Goal: Information Seeking & Learning: Find specific fact

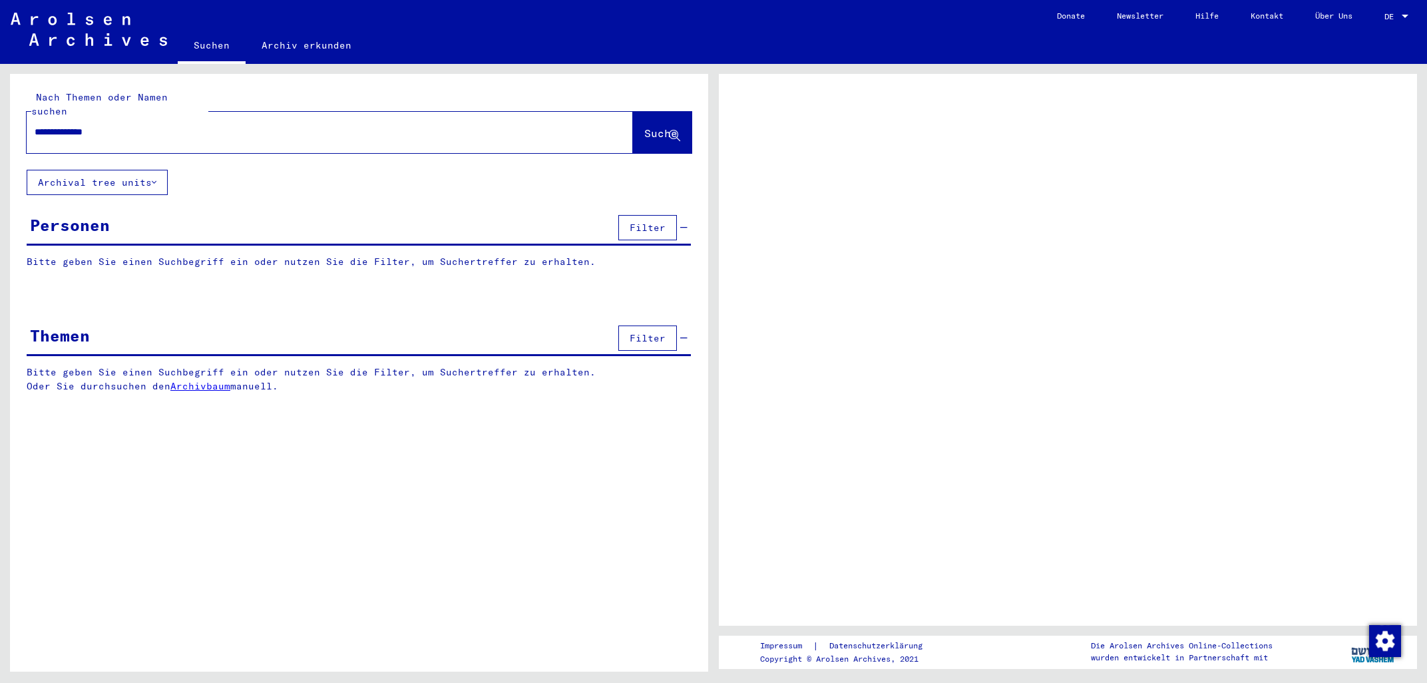
type input "**********"
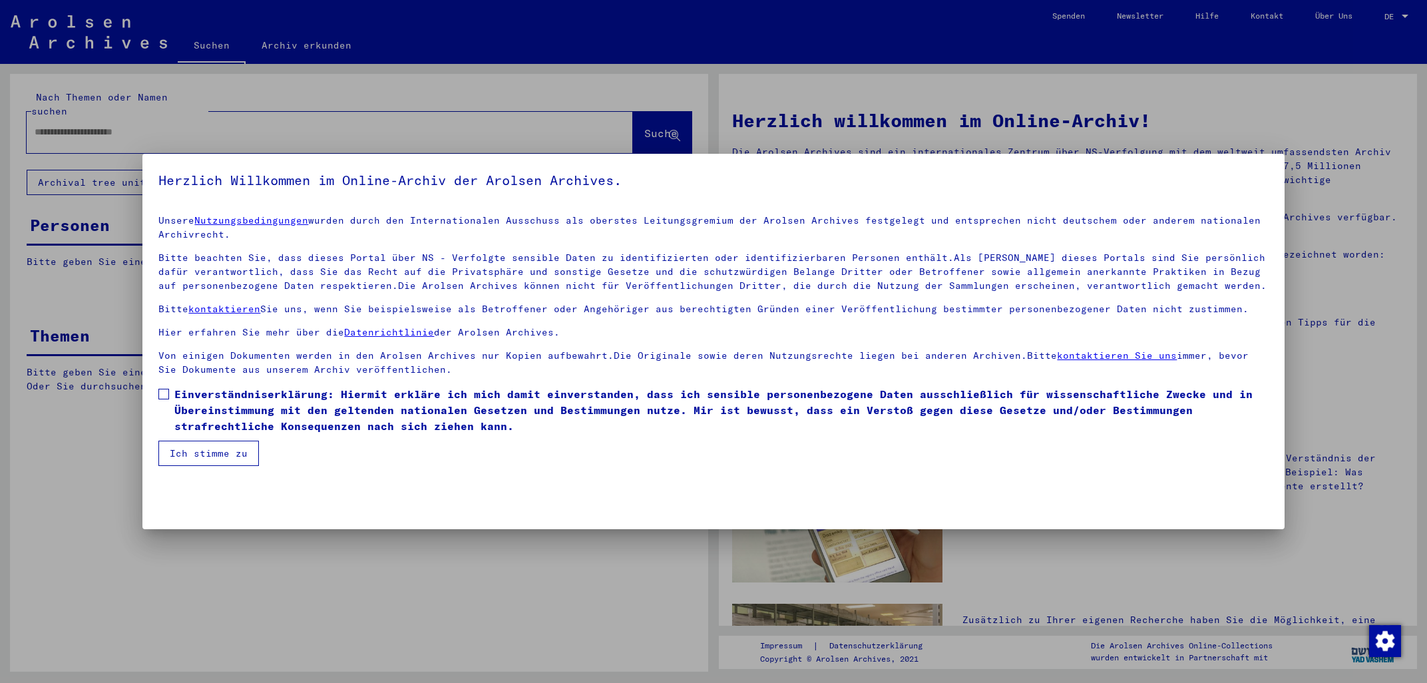
click at [163, 389] on span at bounding box center [163, 394] width 11 height 11
click at [209, 447] on button "Ich stimme zu" at bounding box center [208, 453] width 101 height 25
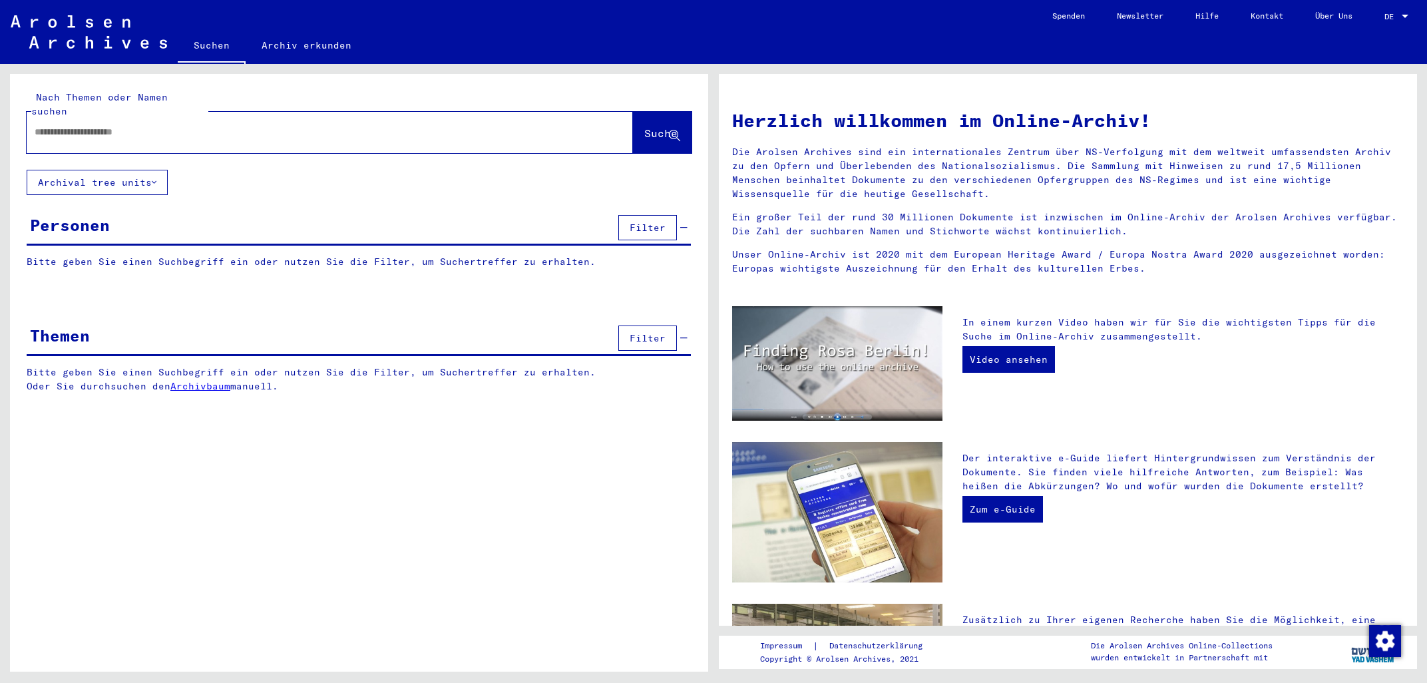
click at [238, 125] on input "text" at bounding box center [314, 132] width 558 height 14
type input "**********"
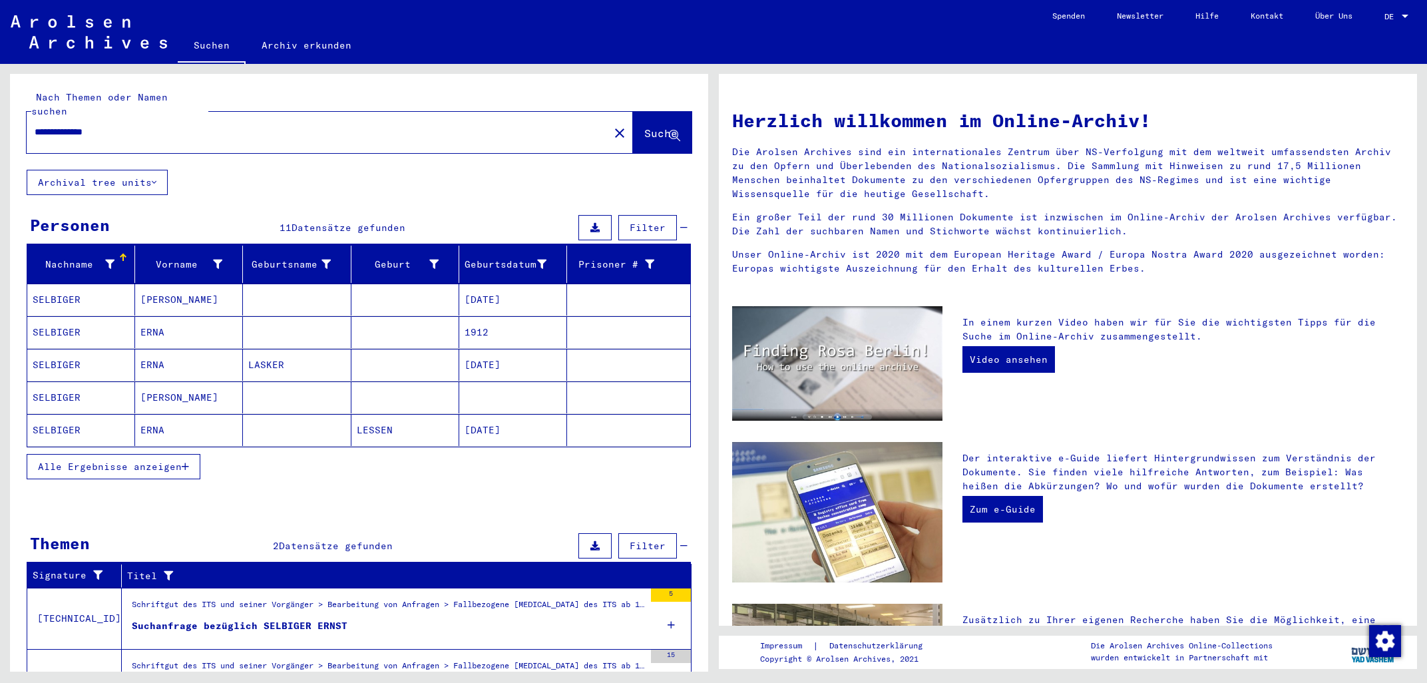
click at [101, 284] on mat-cell "SELBIGER" at bounding box center [81, 300] width 108 height 32
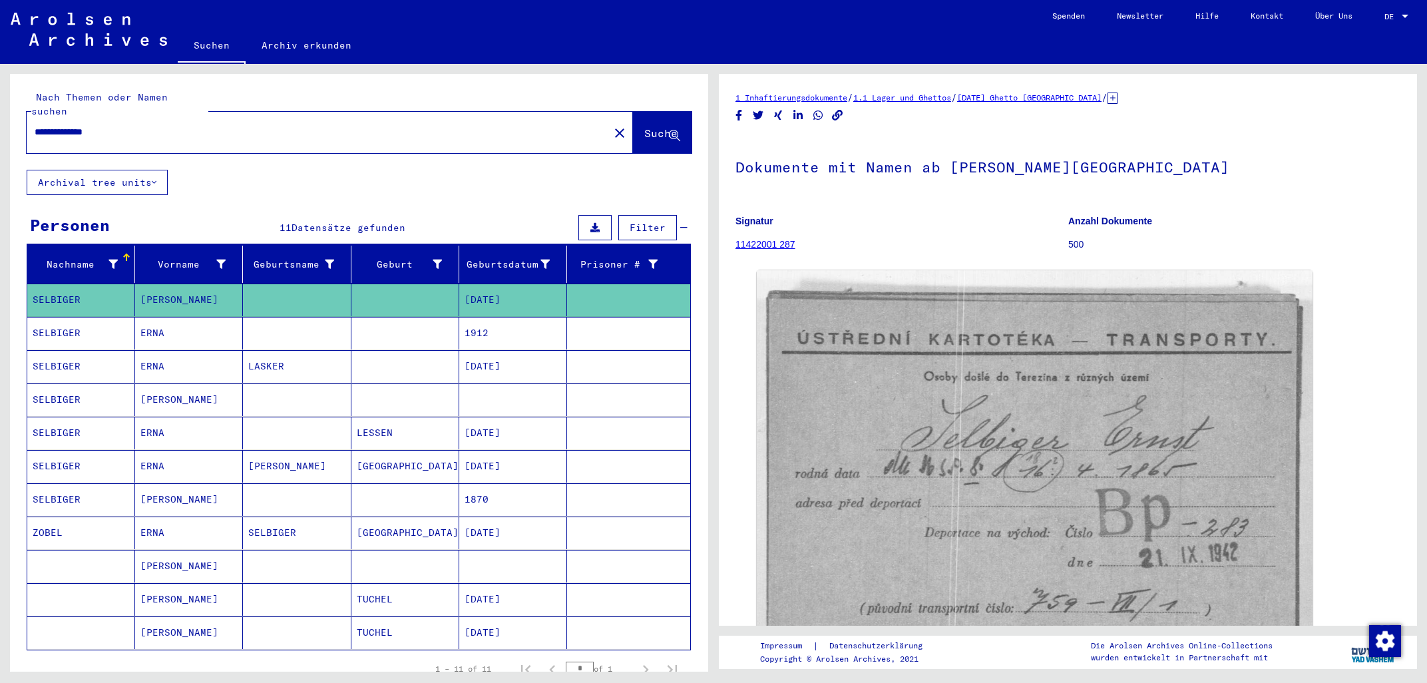
click at [103, 391] on mat-cell "SELBIGER" at bounding box center [81, 399] width 108 height 33
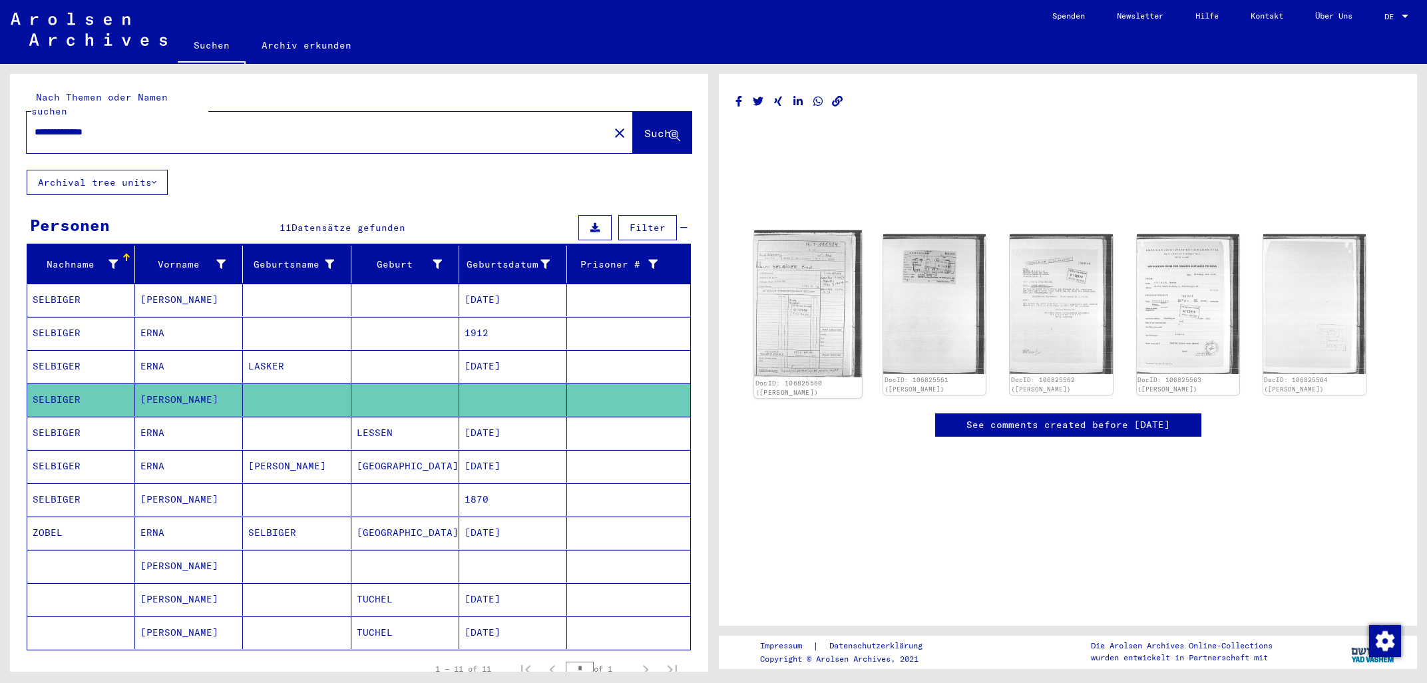
click at [793, 266] on img at bounding box center [808, 303] width 108 height 147
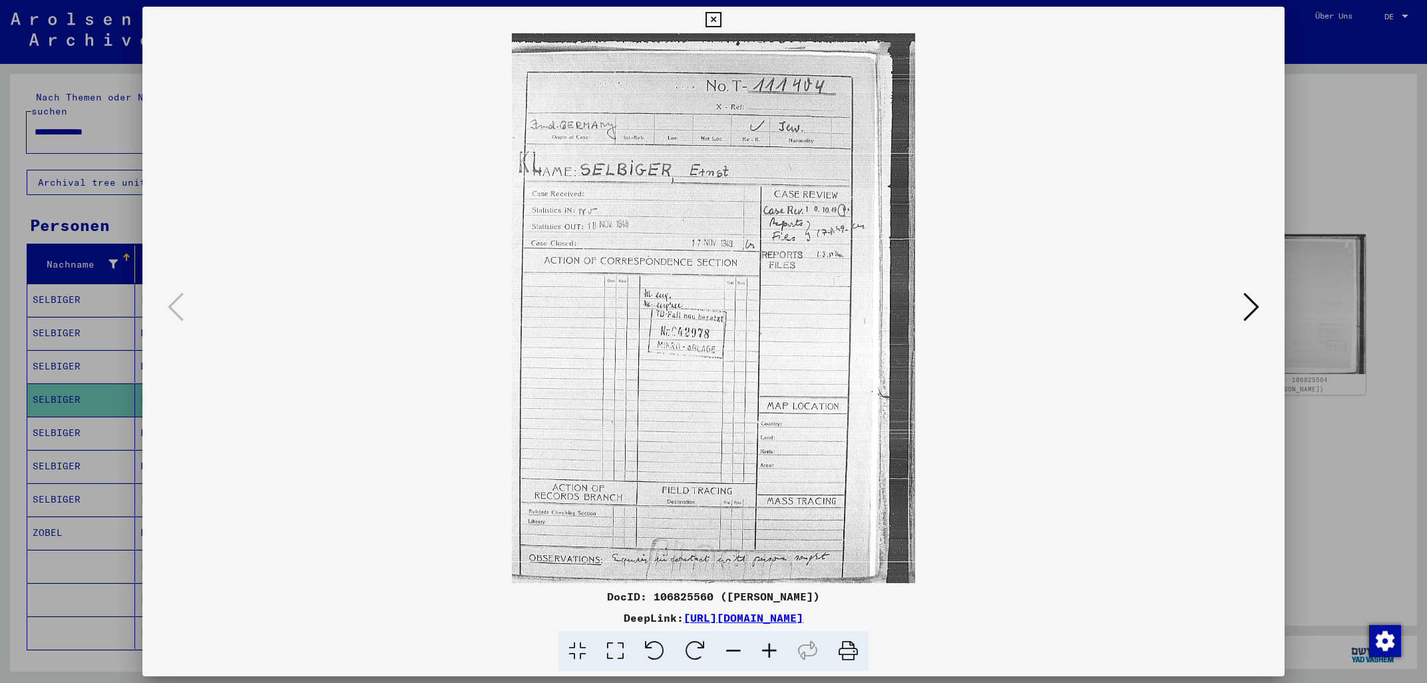
click at [1259, 300] on icon at bounding box center [1251, 307] width 16 height 32
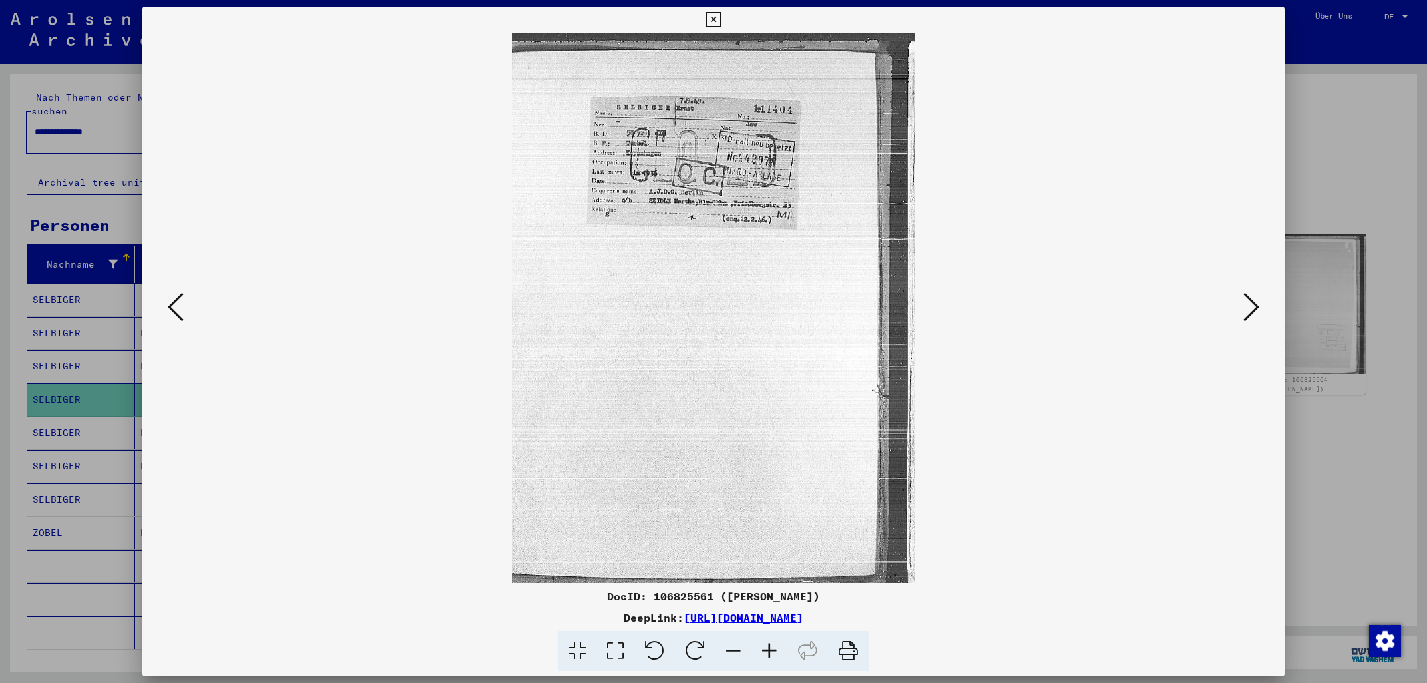
click at [1259, 317] on icon at bounding box center [1251, 307] width 16 height 32
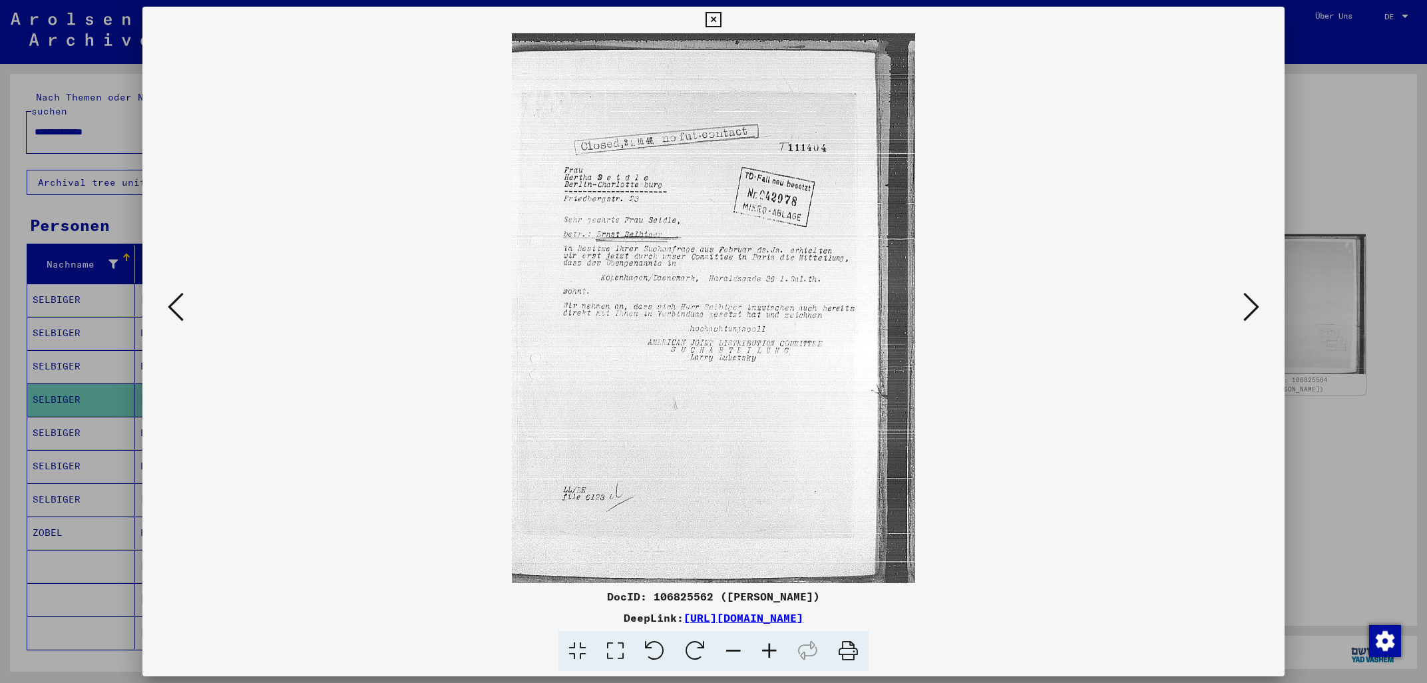
click at [1259, 317] on icon at bounding box center [1251, 307] width 16 height 32
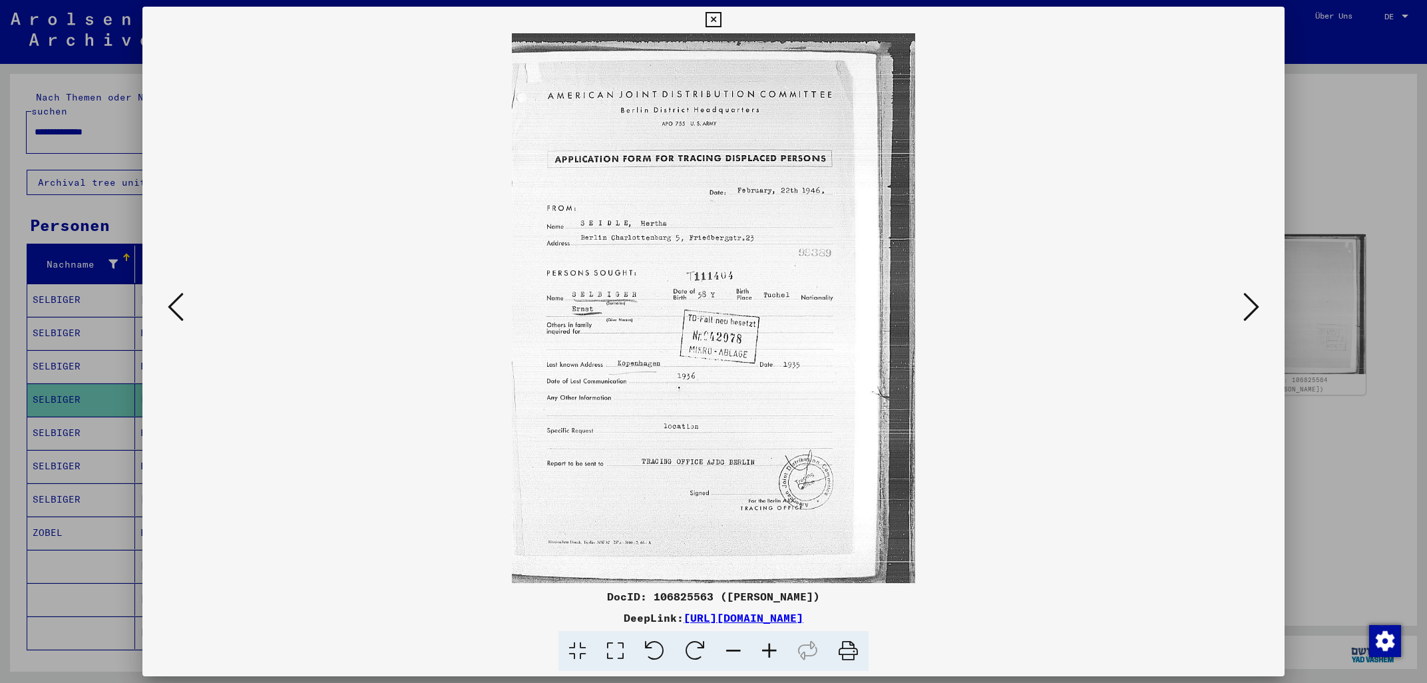
click at [1259, 317] on icon at bounding box center [1251, 307] width 16 height 32
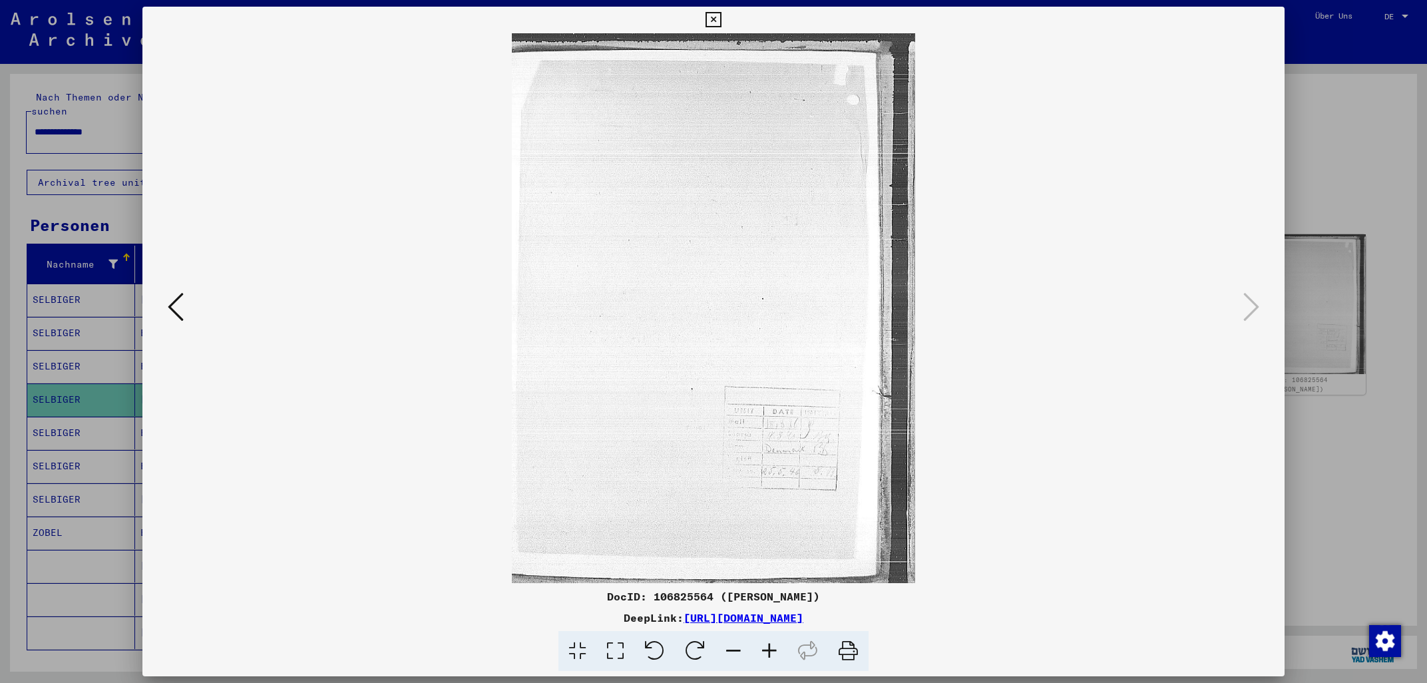
click at [721, 13] on icon at bounding box center [713, 20] width 15 height 16
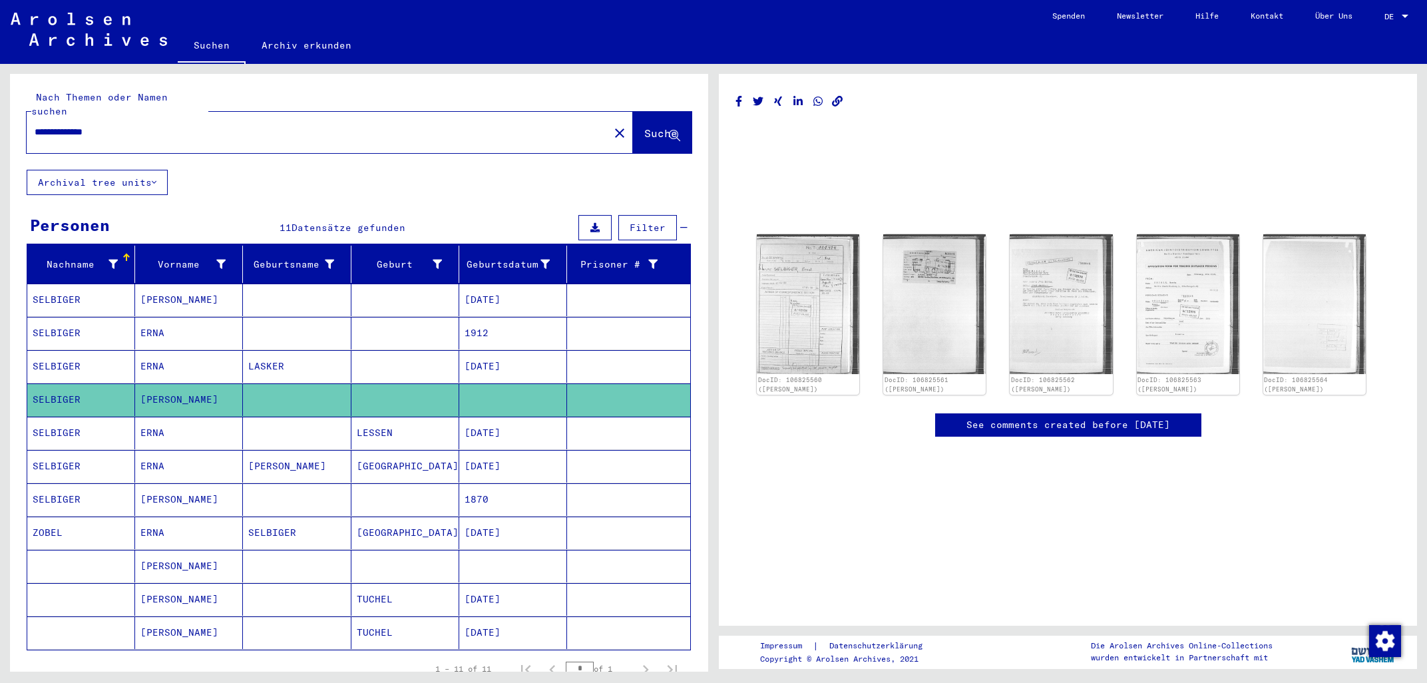
click at [88, 485] on mat-cell "SELBIGER" at bounding box center [81, 499] width 108 height 33
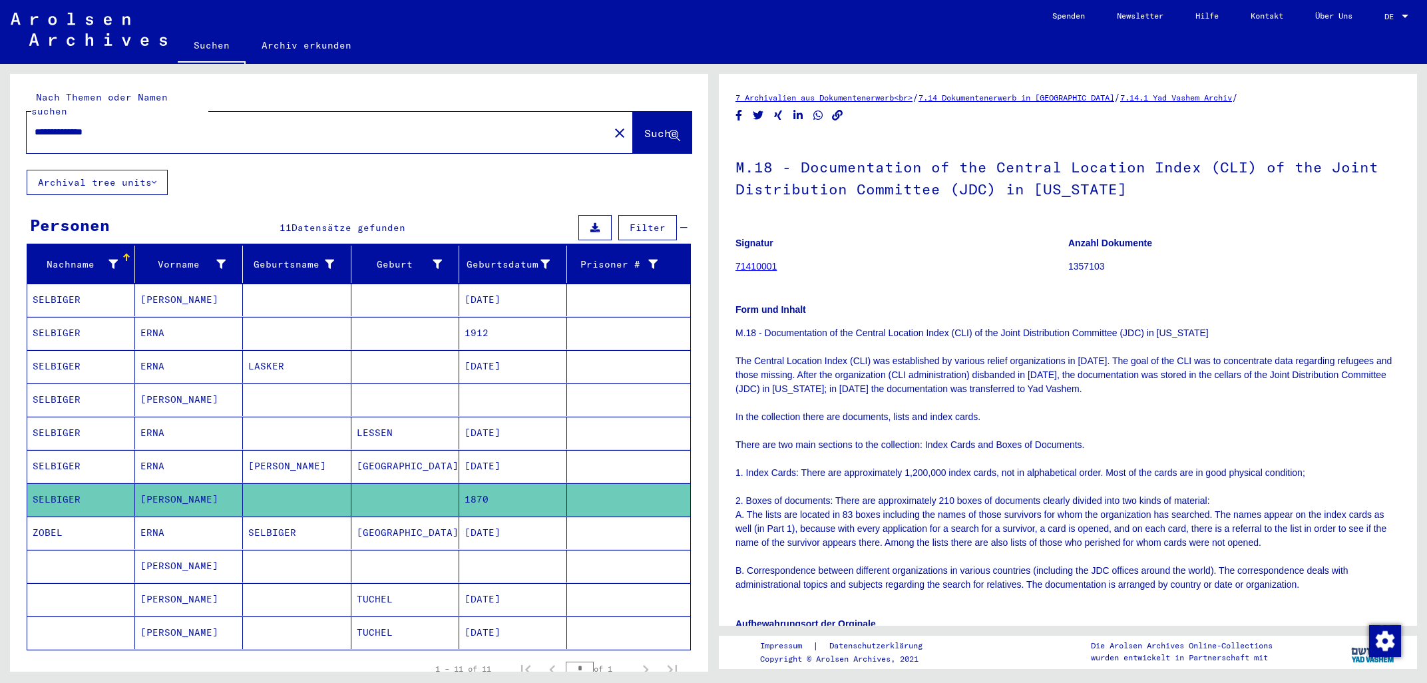
click at [164, 588] on mat-cell "[PERSON_NAME]" at bounding box center [189, 599] width 108 height 33
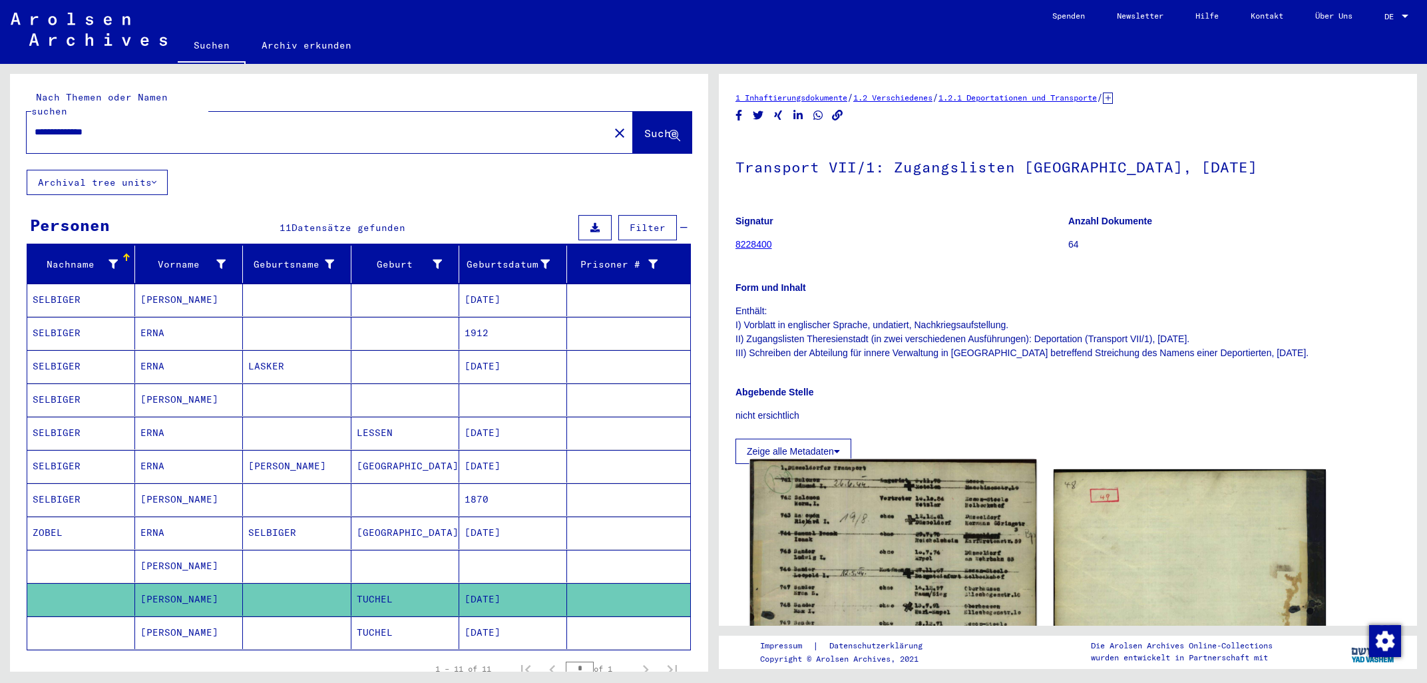
click at [889, 512] on img at bounding box center [893, 665] width 286 height 413
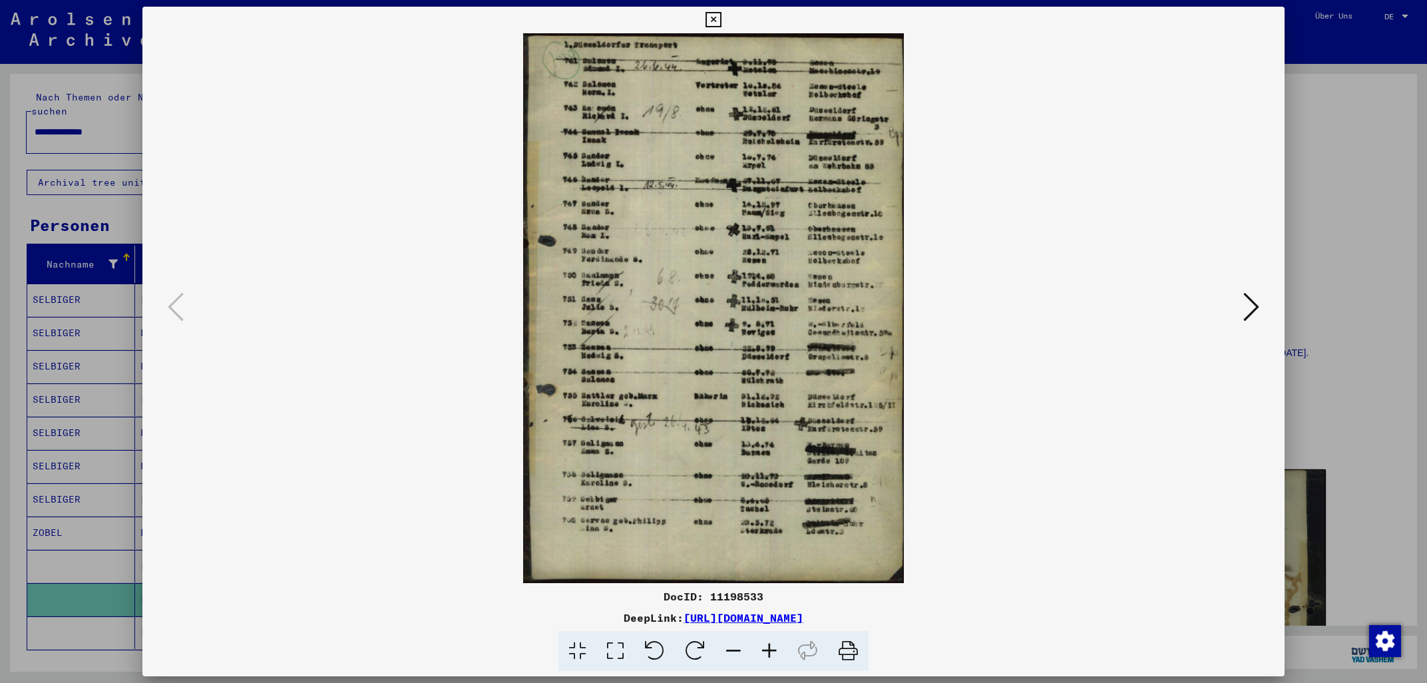
click at [725, 7] on button at bounding box center [713, 20] width 23 height 27
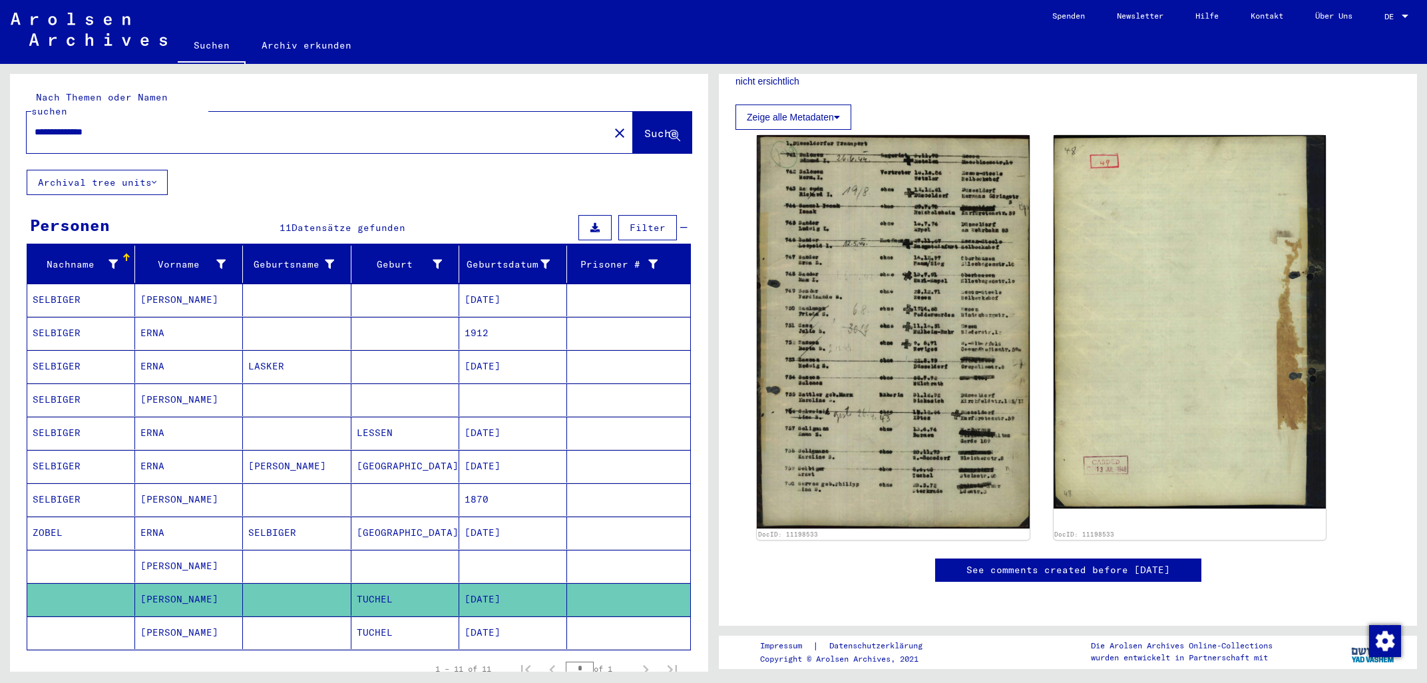
scroll to position [428, 0]
click at [168, 623] on mat-cell "[PERSON_NAME]" at bounding box center [189, 632] width 108 height 33
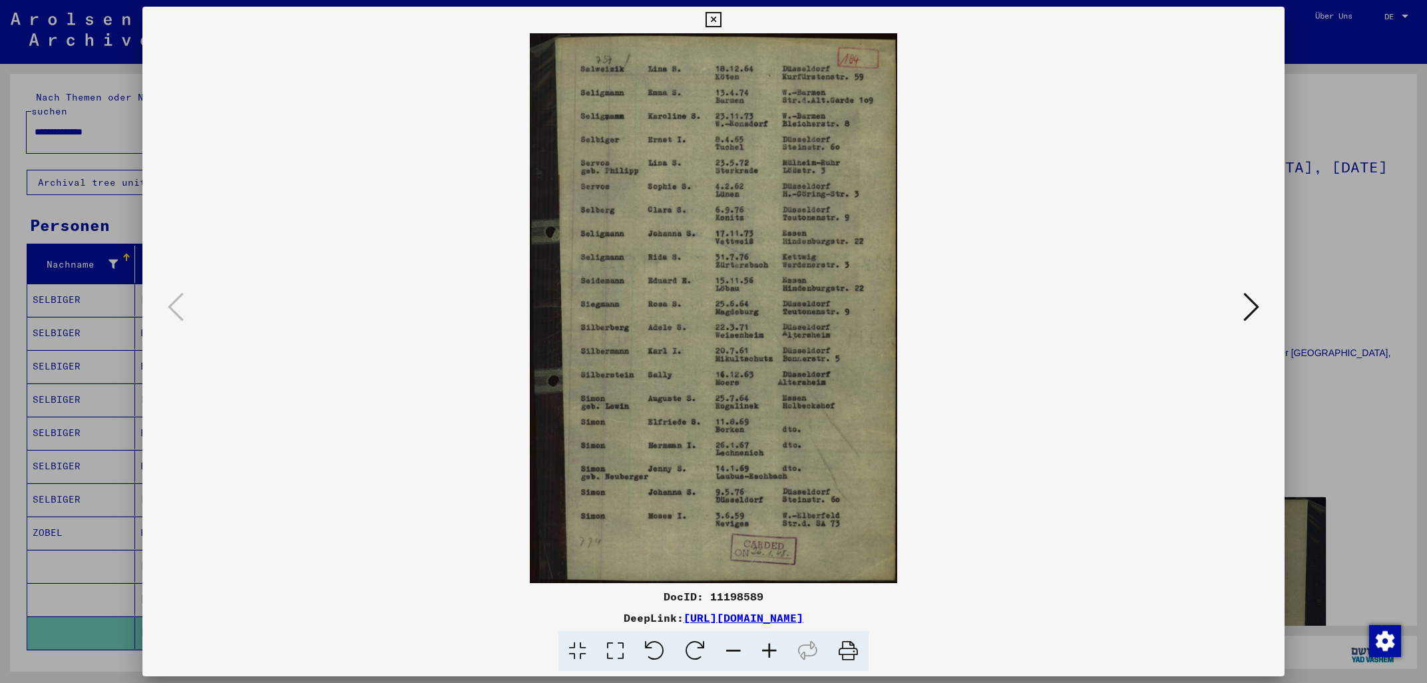
click at [1247, 312] on icon at bounding box center [1251, 307] width 16 height 32
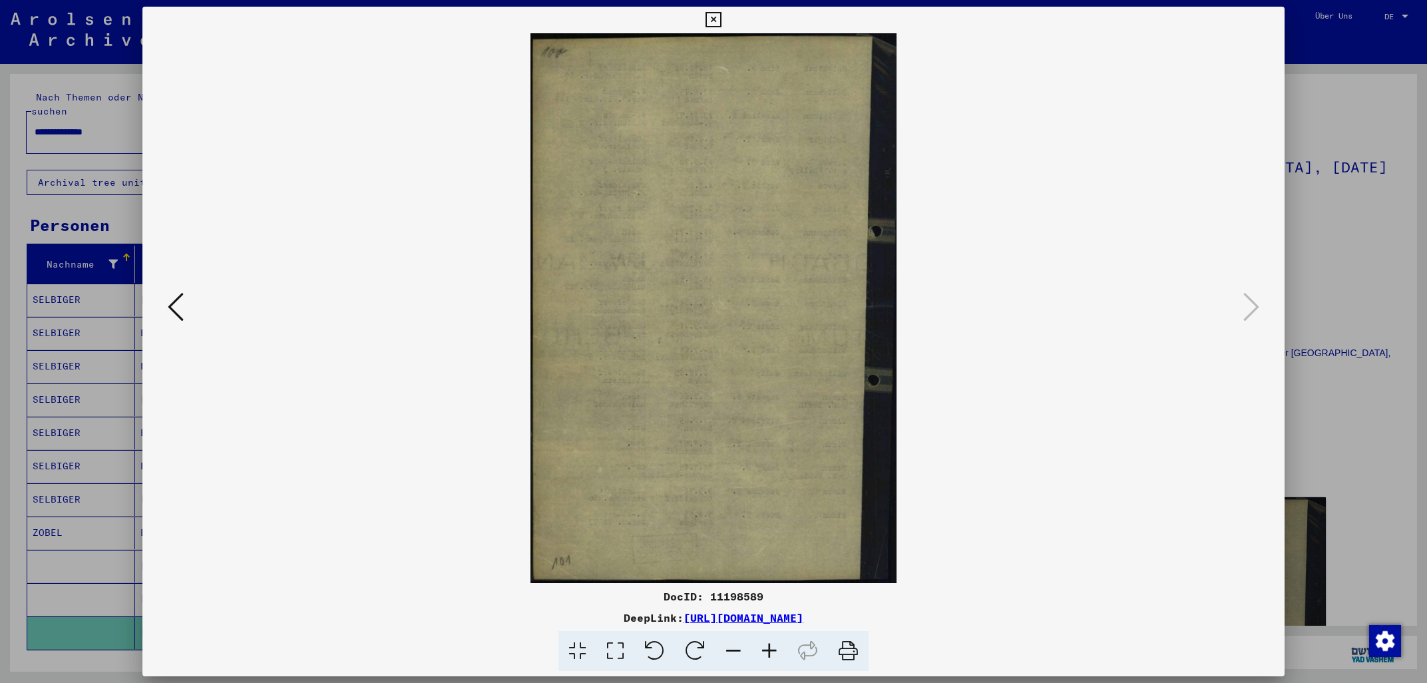
click at [725, 11] on button at bounding box center [713, 20] width 23 height 27
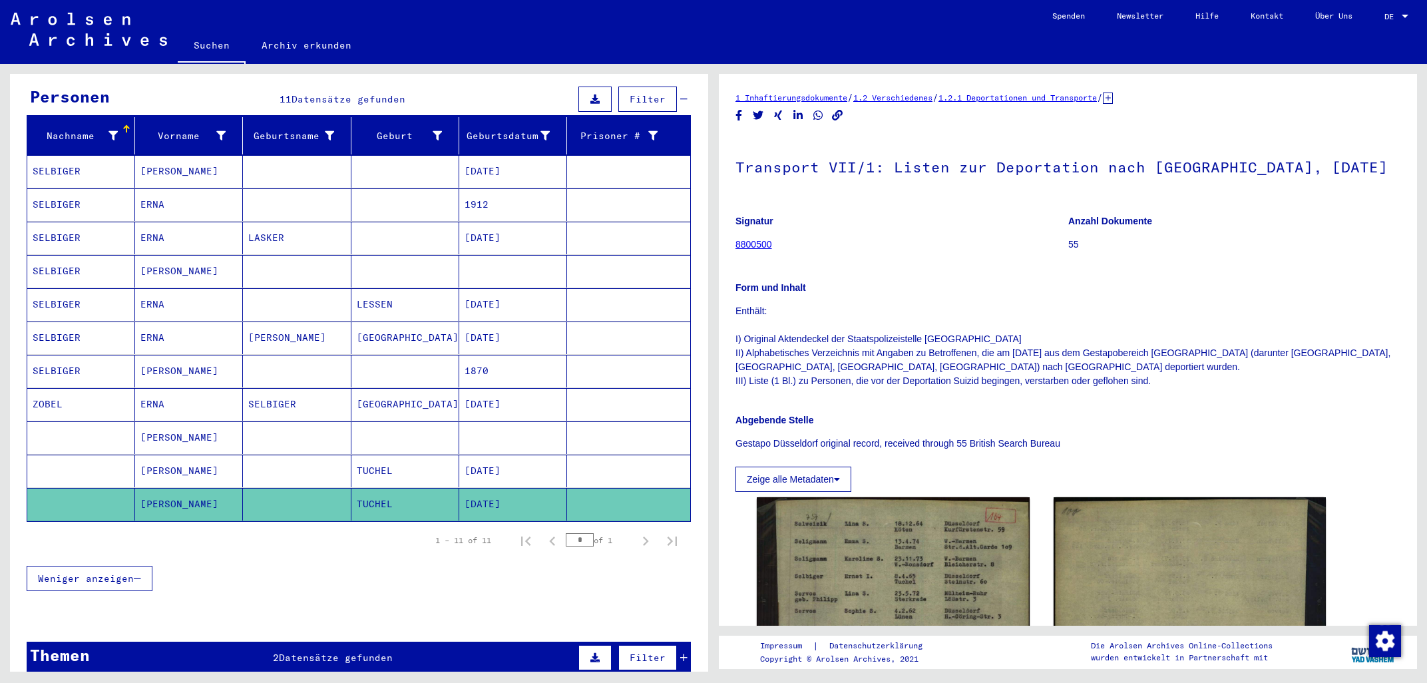
scroll to position [142, 0]
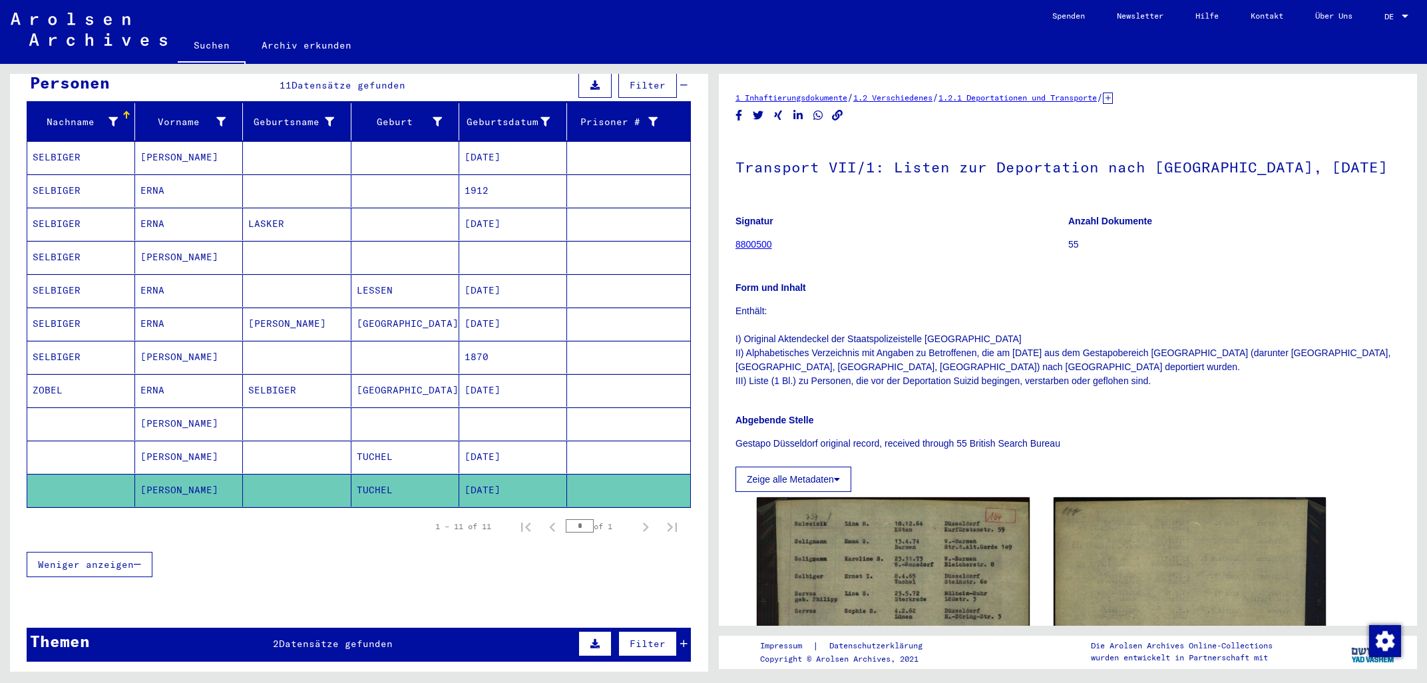
click at [183, 413] on mat-cell "[PERSON_NAME]" at bounding box center [189, 423] width 108 height 33
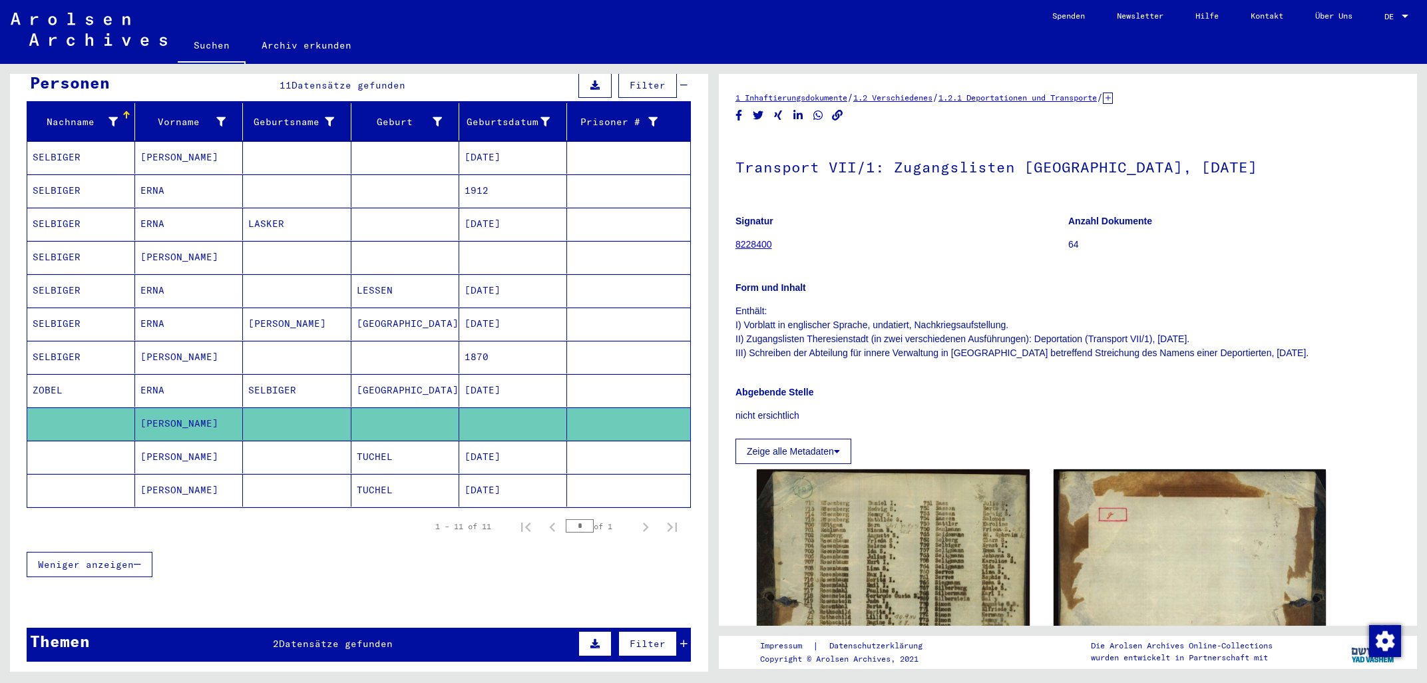
click at [165, 346] on mat-cell "[PERSON_NAME]" at bounding box center [189, 357] width 108 height 33
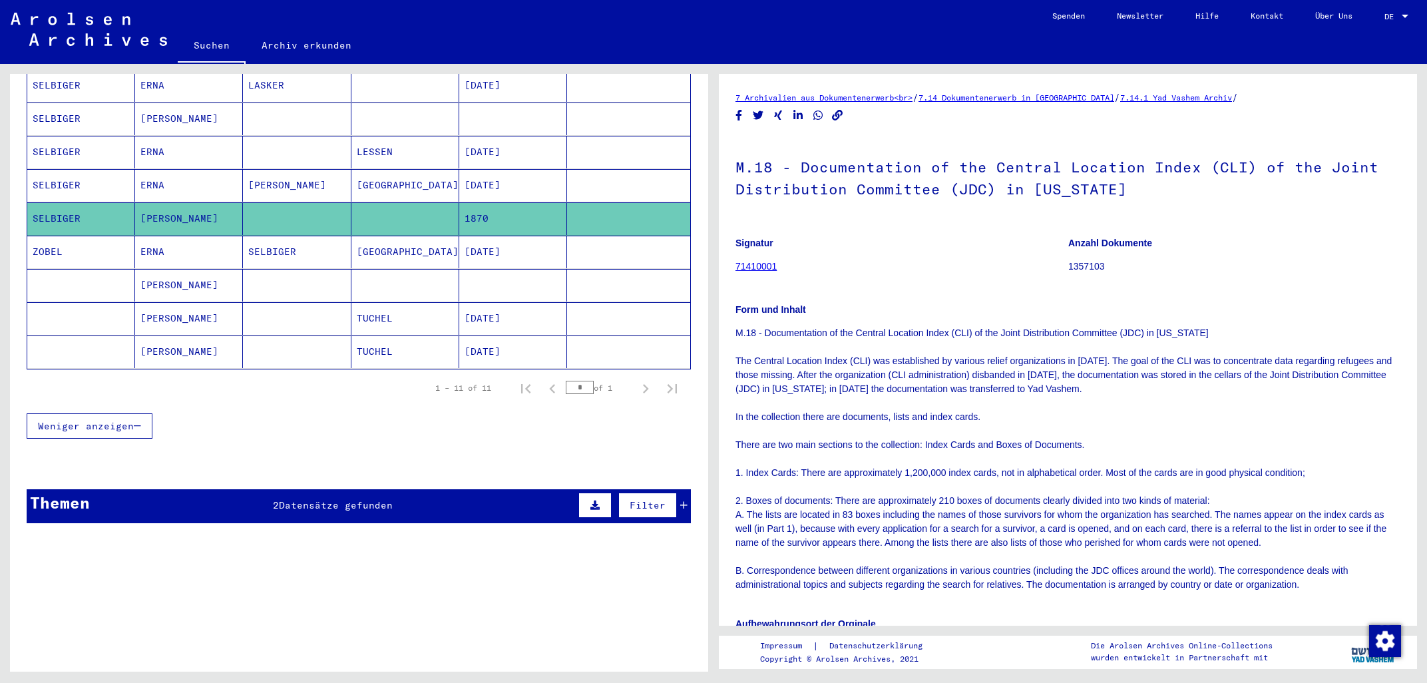
scroll to position [296, 0]
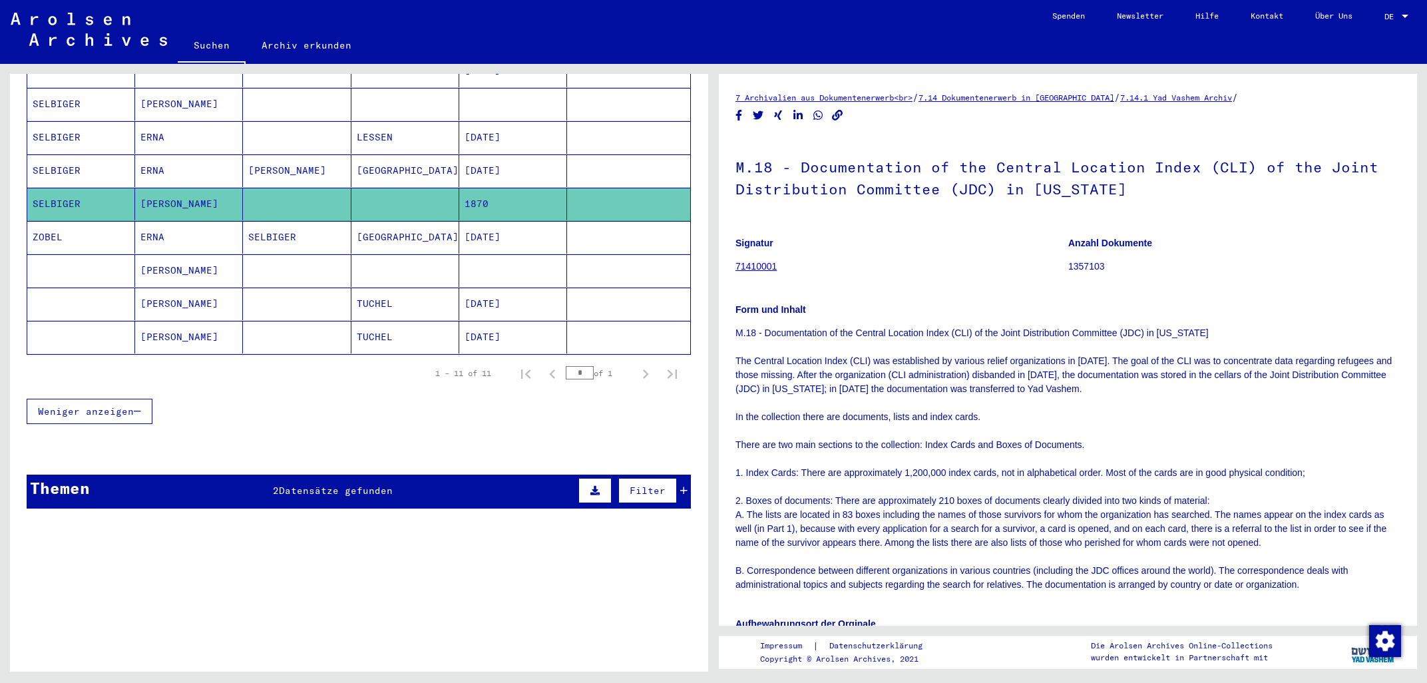
click at [205, 485] on div "Themen 2 Datensätze gefunden Filter" at bounding box center [359, 492] width 664 height 34
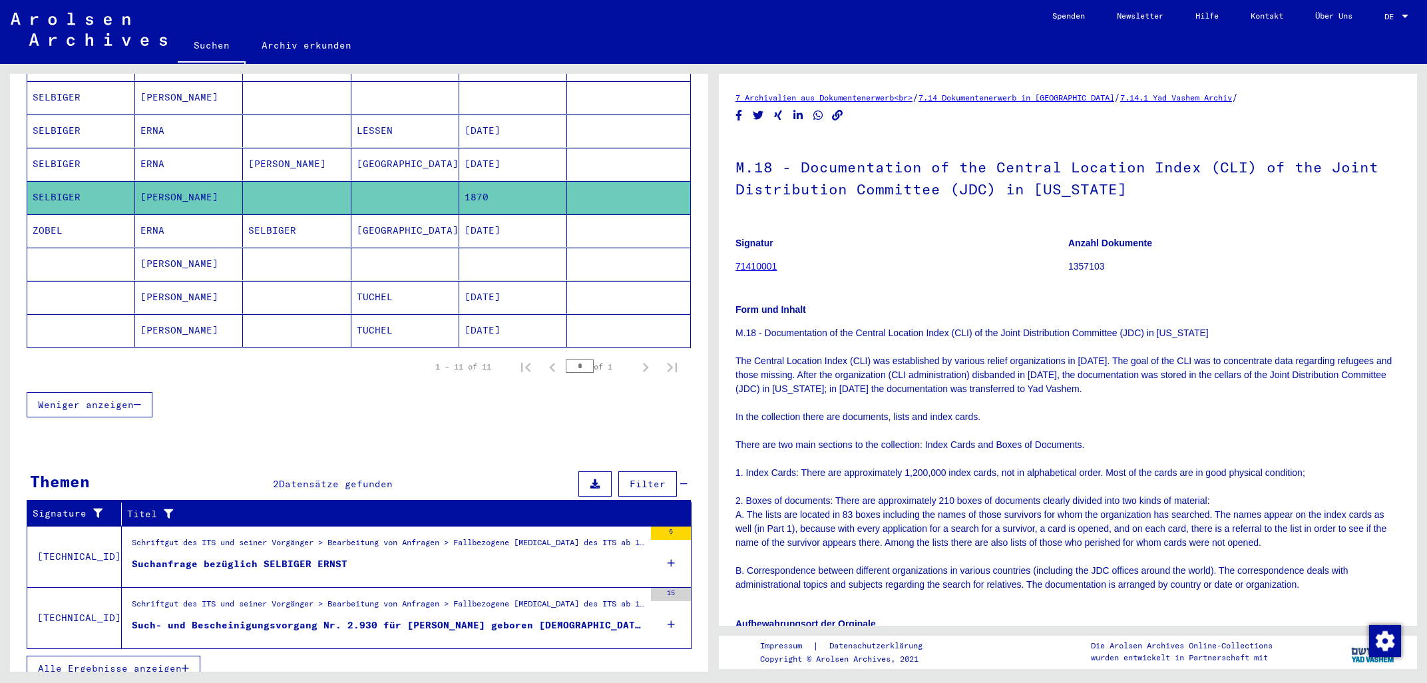
scroll to position [306, 0]
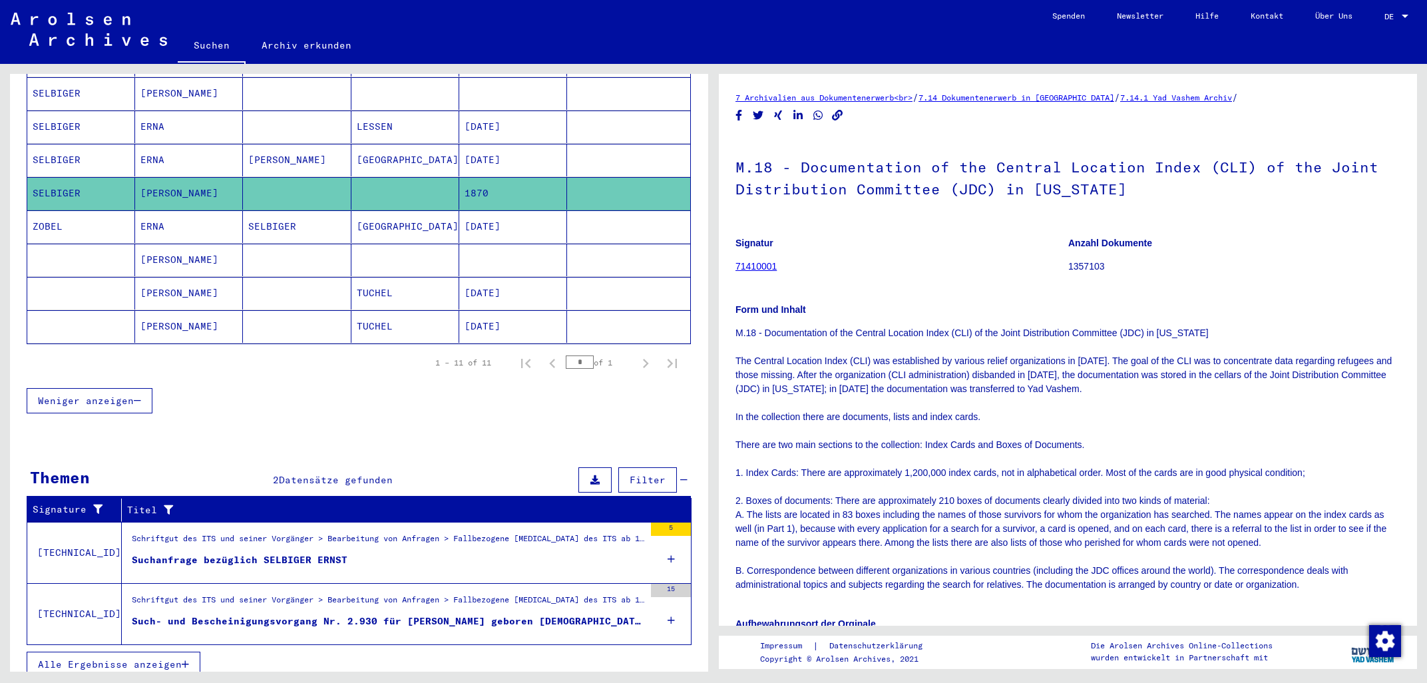
click at [214, 532] on div "Schriftgut des ITS und seiner Vorgänger > Bearbeitung von Anfragen > Fallbezoge…" at bounding box center [388, 541] width 513 height 19
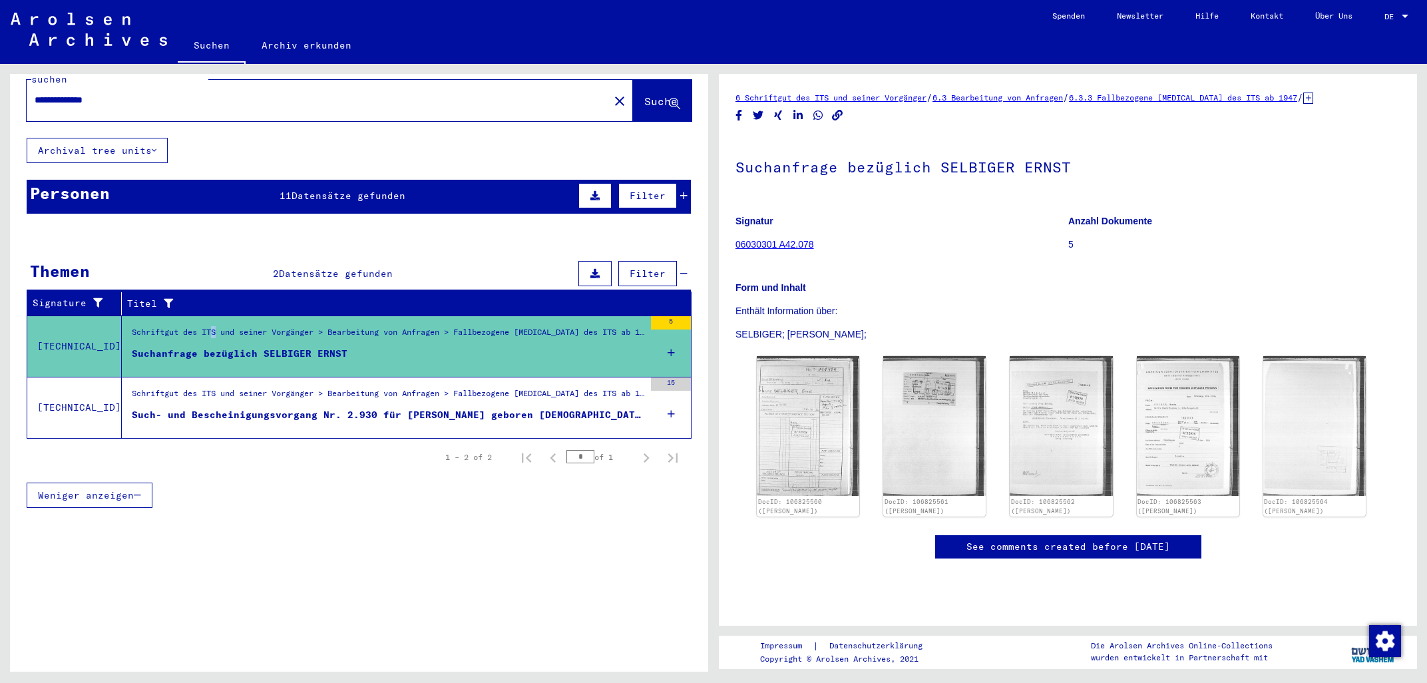
scroll to position [32, 0]
